Goal: Task Accomplishment & Management: Manage account settings

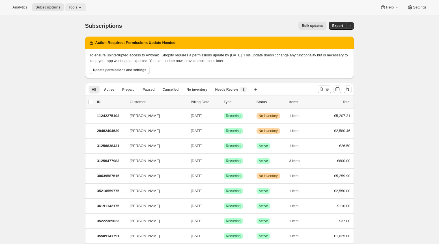
click at [71, 8] on span "Tools" at bounding box center [72, 7] width 9 height 5
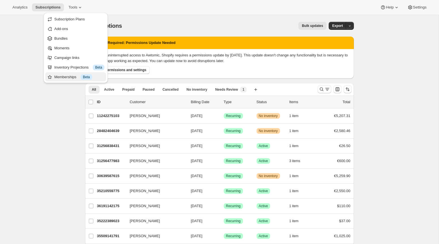
click at [70, 76] on div "Memberships Info Beta" at bounding box center [79, 77] width 50 height 6
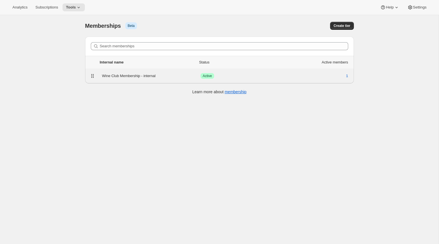
click at [119, 78] on div "Wine Club Membership - internal" at bounding box center [151, 76] width 98 height 6
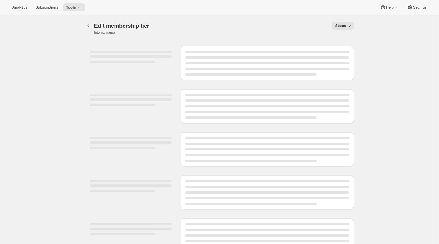
select select "products"
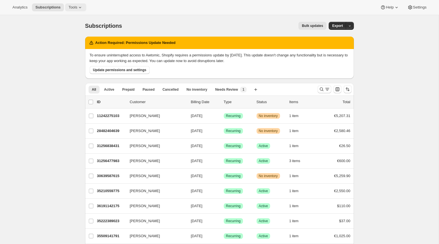
click at [83, 8] on icon at bounding box center [80, 8] width 6 height 6
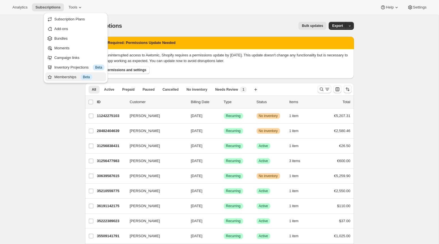
click at [71, 78] on div "Memberships Info Beta" at bounding box center [79, 77] width 50 height 6
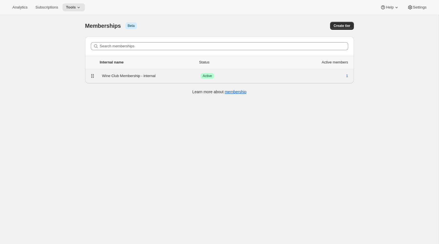
click at [145, 80] on div "Wine Club Membership - internal Success Active 1" at bounding box center [219, 75] width 269 height 15
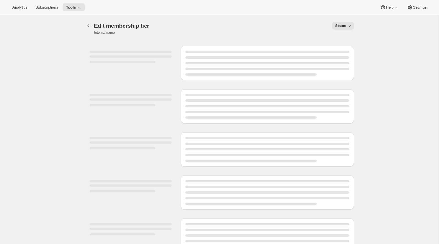
select select "products"
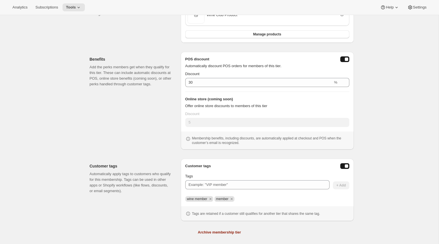
scroll to position [136, 0]
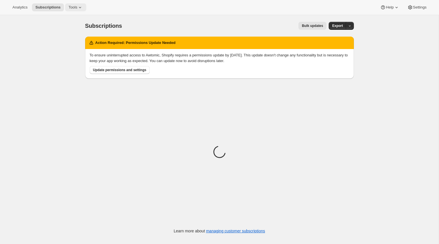
click at [77, 7] on span "Tools" at bounding box center [72, 7] width 9 height 5
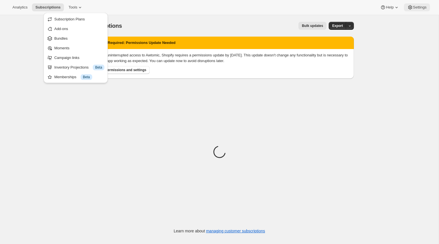
click at [415, 9] on span "Settings" at bounding box center [420, 7] width 14 height 5
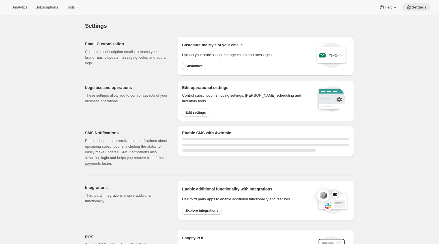
select select "22:00"
select select "09:00"
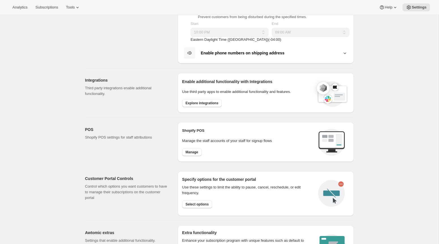
scroll to position [160, 0]
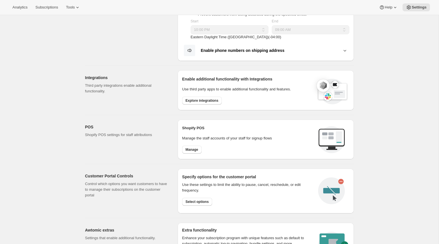
click at [218, 107] on div "Enable additional functionality with Integrations Use third party apps to enabl…" at bounding box center [266, 90] width 176 height 40
click at [216, 104] on div "Enable additional functionality with Integrations Use third party apps to enabl…" at bounding box center [265, 90] width 167 height 31
click at [215, 101] on span "Explore integrations" at bounding box center [202, 100] width 33 height 5
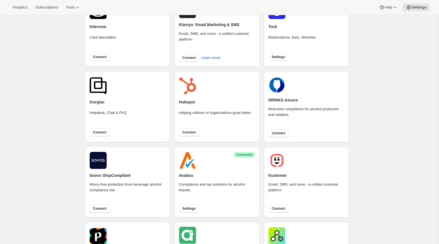
scroll to position [64, 0]
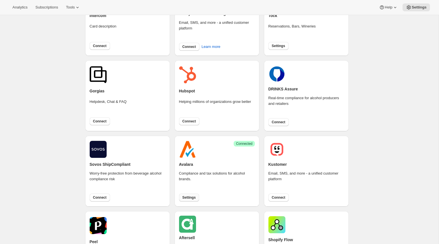
click at [192, 195] on span "Settings" at bounding box center [188, 197] width 13 height 5
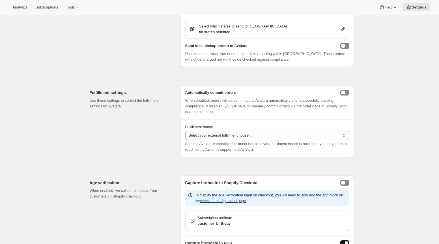
scroll to position [285, 0]
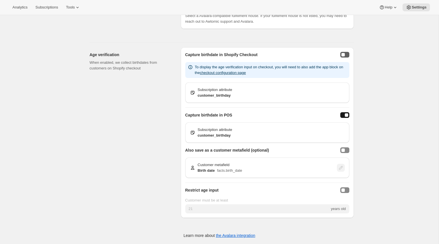
click at [345, 54] on button "enableCheckoutBirthdayCapture" at bounding box center [344, 55] width 9 height 6
click at [346, 148] on button "enableBirthdayCaptureCustomerMetafield" at bounding box center [344, 150] width 9 height 6
click at [343, 171] on button "button" at bounding box center [341, 168] width 8 height 8
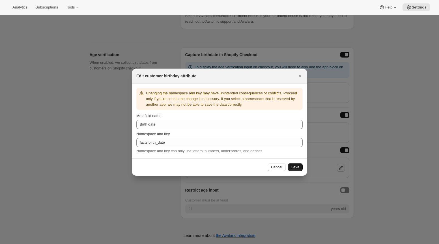
click at [295, 166] on span "Save" at bounding box center [295, 167] width 8 height 5
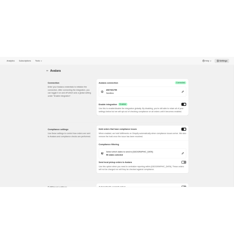
scroll to position [285, 0]
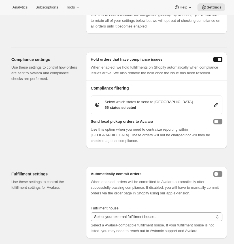
scroll to position [291, 0]
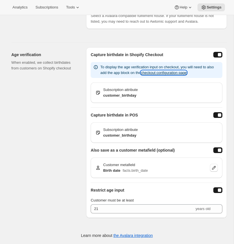
click at [187, 72] on button "checkout configuration page" at bounding box center [164, 72] width 46 height 4
